Goal: Transaction & Acquisition: Download file/media

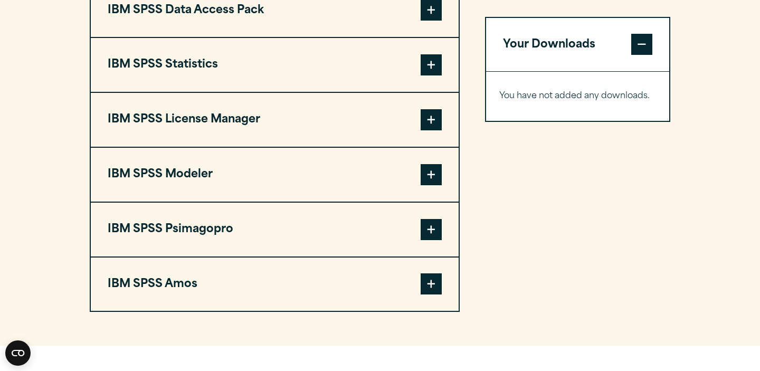
scroll to position [861, 0]
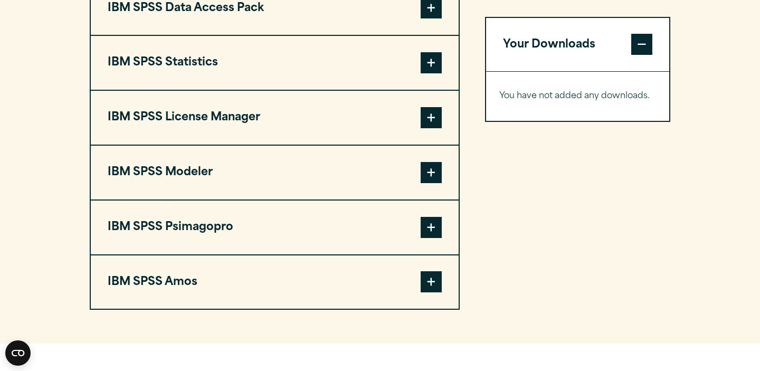
click at [431, 73] on span at bounding box center [431, 62] width 21 height 21
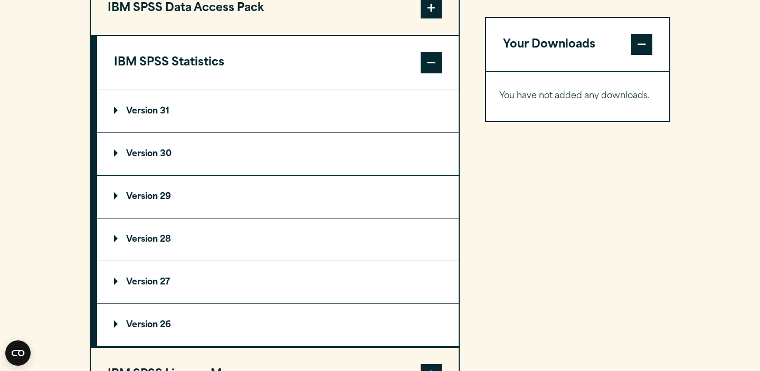
click at [138, 116] on p "Version 31" at bounding box center [141, 111] width 55 height 8
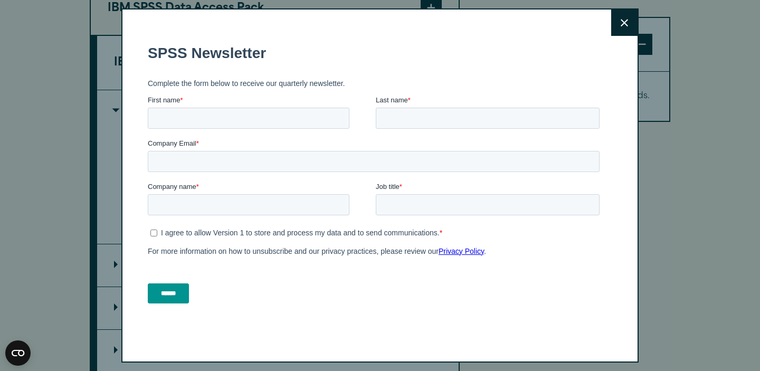
click at [624, 25] on icon at bounding box center [624, 23] width 7 height 8
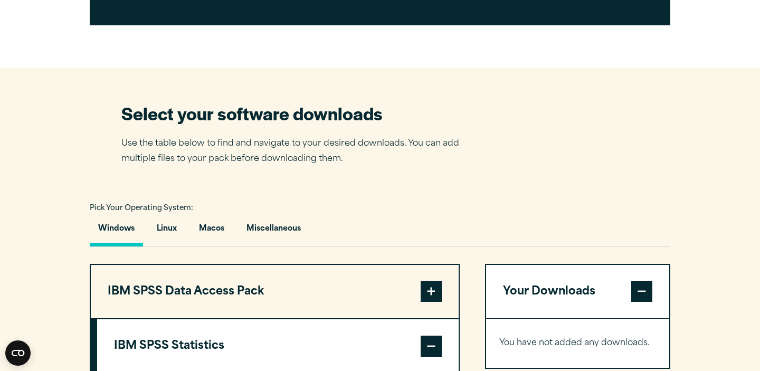
scroll to position [580, 0]
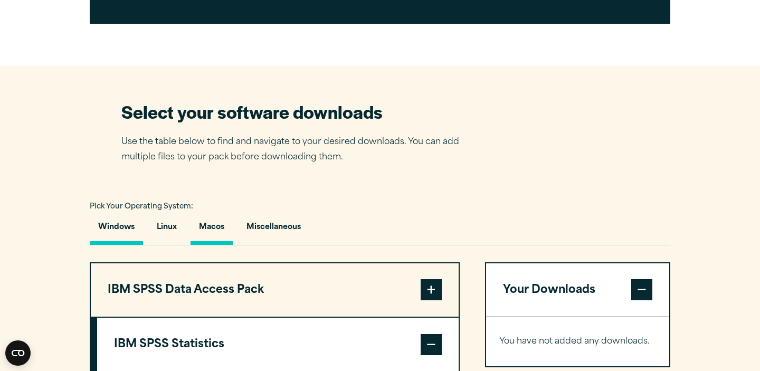
click at [212, 245] on button "Macos" at bounding box center [212, 230] width 42 height 30
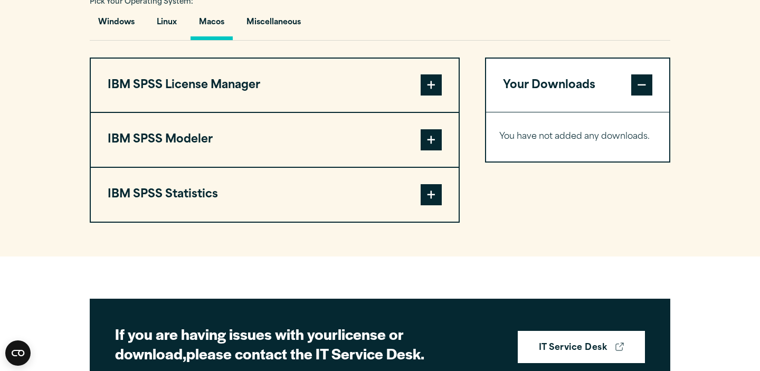
scroll to position [801, 0]
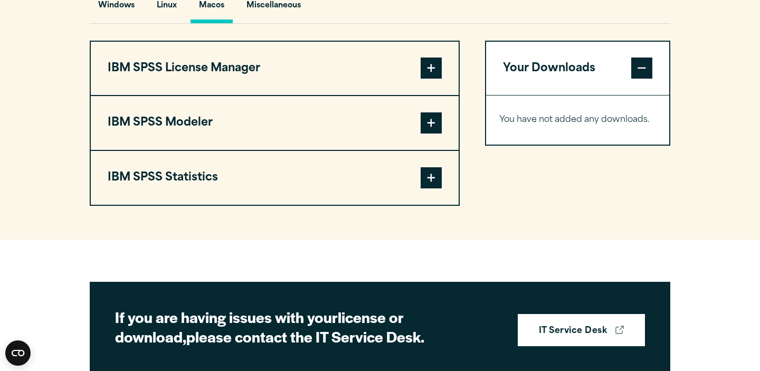
click at [437, 188] on span at bounding box center [431, 177] width 21 height 21
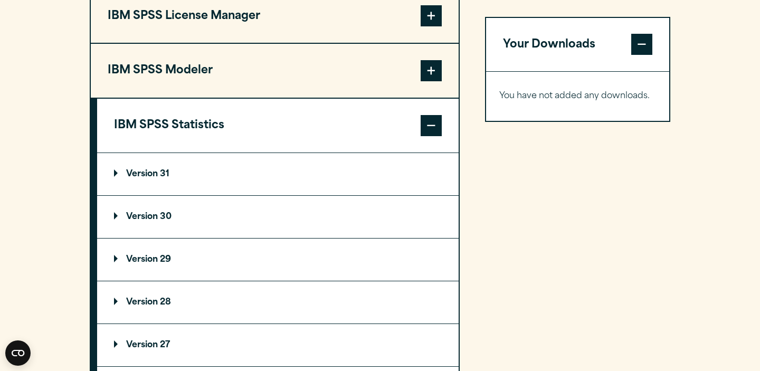
scroll to position [875, 0]
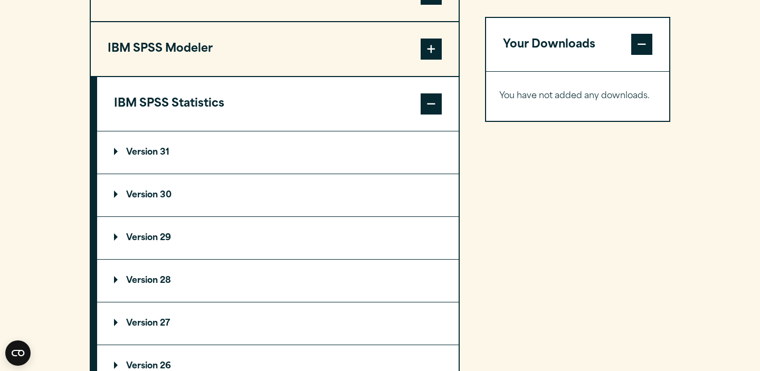
click at [298, 174] on summary "Version 31" at bounding box center [278, 152] width 362 height 42
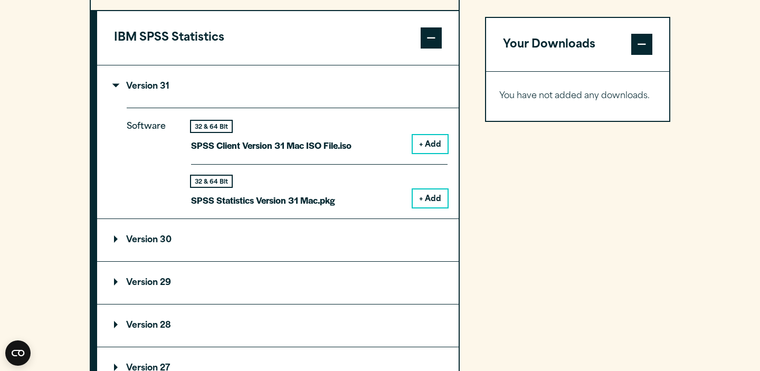
scroll to position [944, 0]
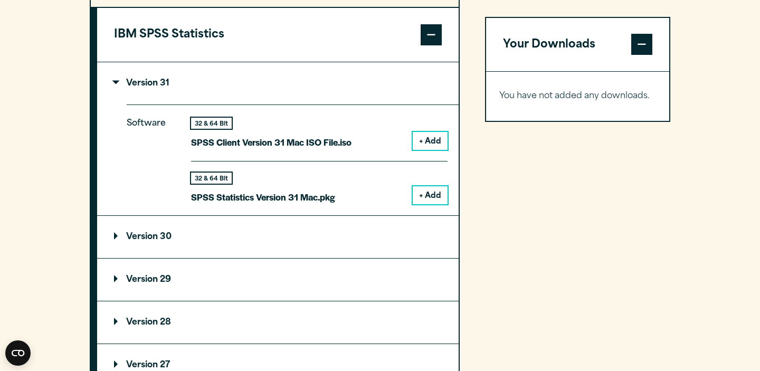
click at [430, 204] on button "+ Add" at bounding box center [430, 195] width 35 height 18
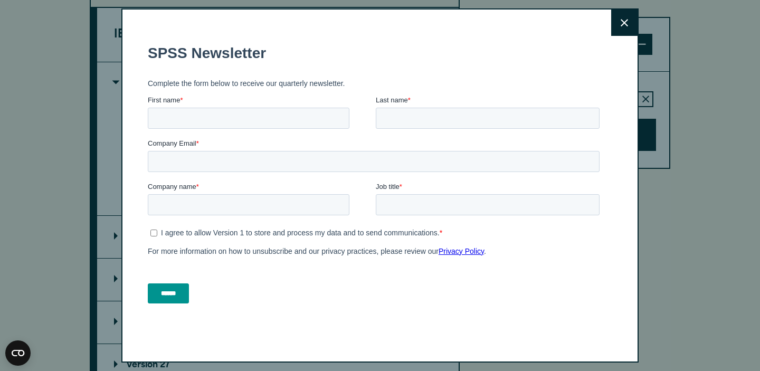
click at [629, 22] on button "Close" at bounding box center [624, 23] width 26 height 26
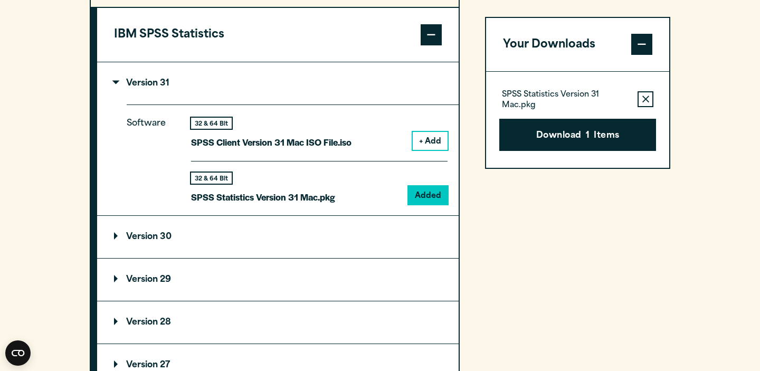
click at [578, 138] on button "Download 1 Items" at bounding box center [577, 135] width 157 height 33
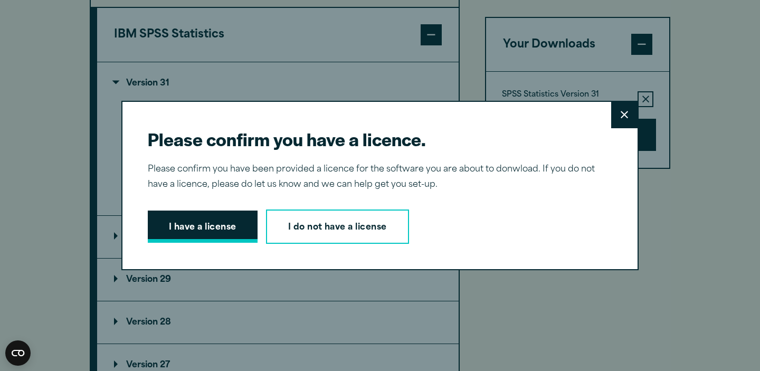
click at [200, 221] on button "I have a license" at bounding box center [203, 227] width 110 height 33
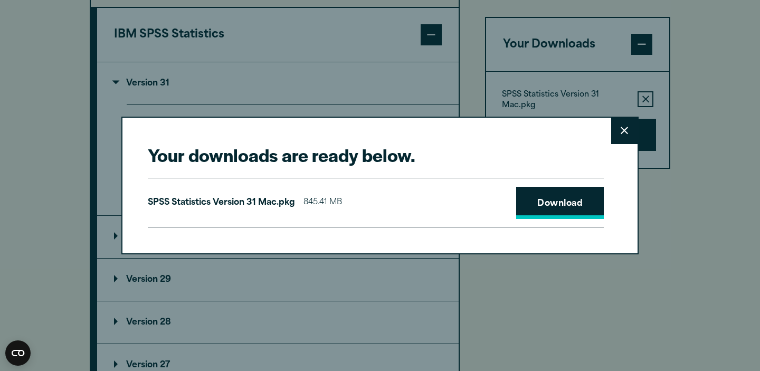
click at [543, 212] on link "Download" at bounding box center [560, 203] width 88 height 33
